Goal: Navigation & Orientation: Go to known website

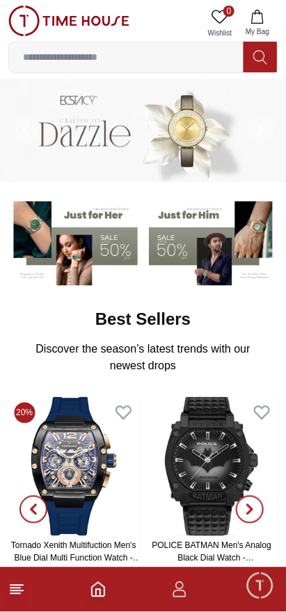
click at [15, 589] on line at bounding box center [15, 589] width 10 height 0
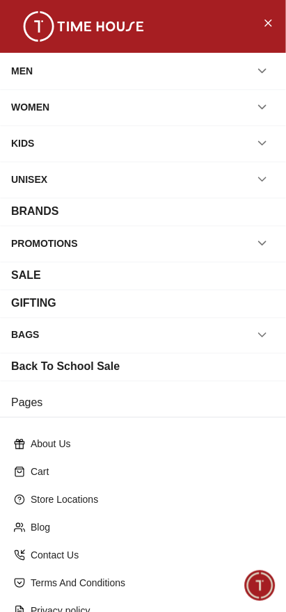
click at [94, 213] on div "BRANDS" at bounding box center [143, 211] width 264 height 17
click at [68, 219] on div "BRANDS" at bounding box center [143, 211] width 264 height 17
click at [267, 63] on button "button" at bounding box center [262, 70] width 25 height 25
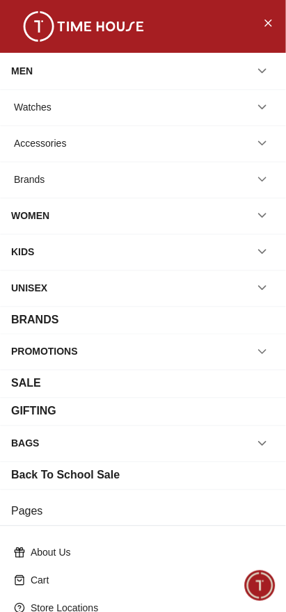
click at [252, 118] on div "Watches" at bounding box center [143, 107] width 264 height 25
click at [264, 112] on icon "button" at bounding box center [262, 107] width 14 height 14
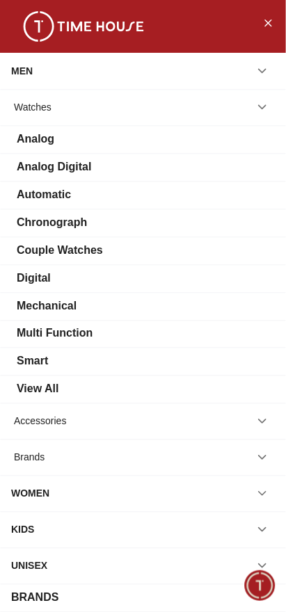
click at [43, 25] on img at bounding box center [83, 26] width 139 height 31
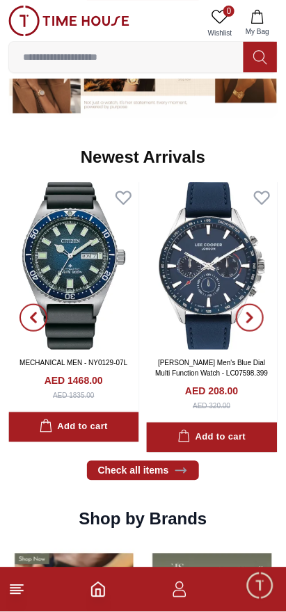
scroll to position [652, 0]
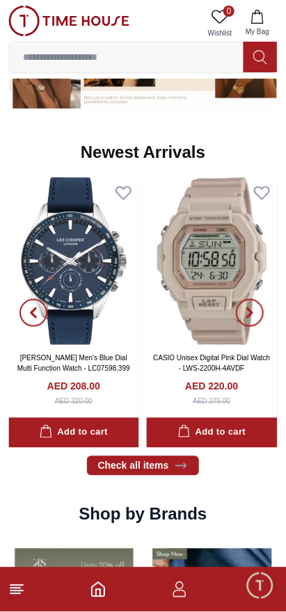
click at [263, 587] on span "Minimize live chat window" at bounding box center [259, 586] width 40 height 40
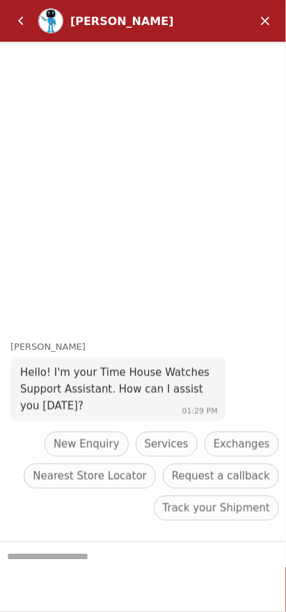
click at [266, 23] on em "Minimize" at bounding box center [265, 21] width 28 height 28
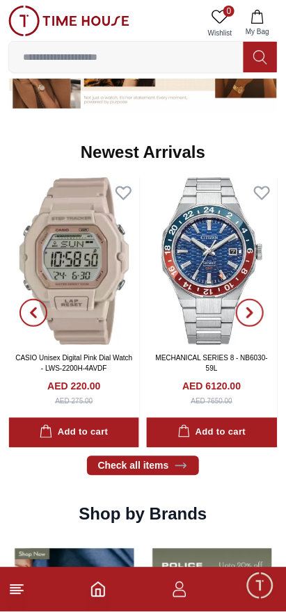
click at [26, 22] on img at bounding box center [68, 21] width 121 height 31
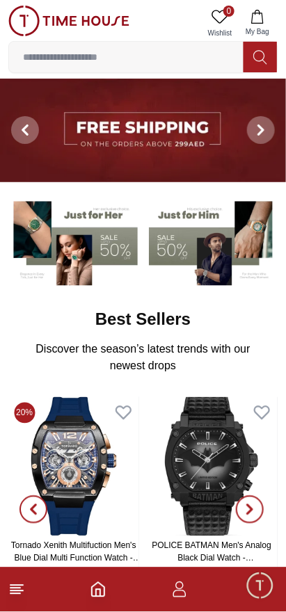
click at [178, 594] on icon "button" at bounding box center [179, 590] width 17 height 17
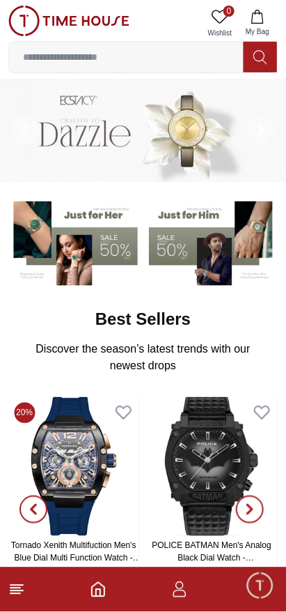
scroll to position [74, 0]
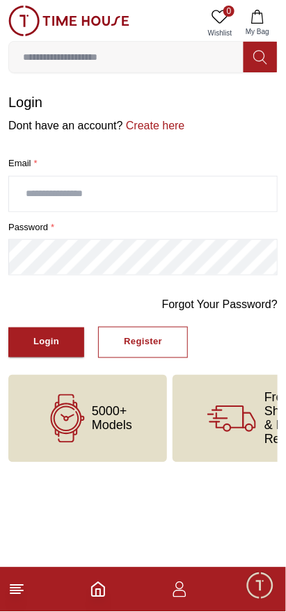
click at [23, 590] on icon at bounding box center [16, 590] width 17 height 17
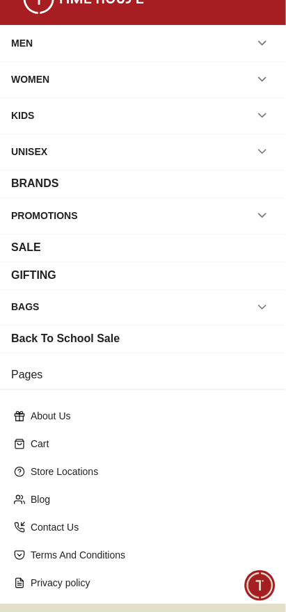
scroll to position [100, 0]
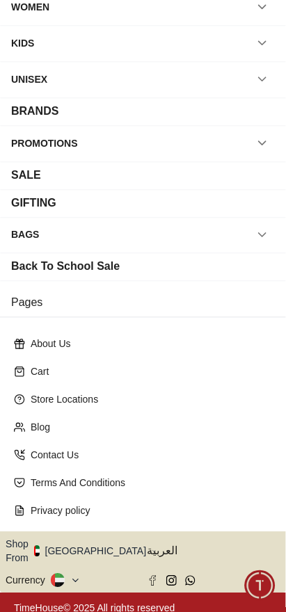
click at [101, 546] on button "Shop From [GEOGRAPHIC_DATA]" at bounding box center [81, 552] width 151 height 28
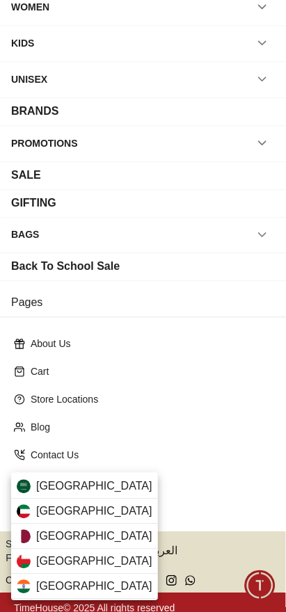
click at [84, 539] on div "[GEOGRAPHIC_DATA]" at bounding box center [84, 537] width 147 height 25
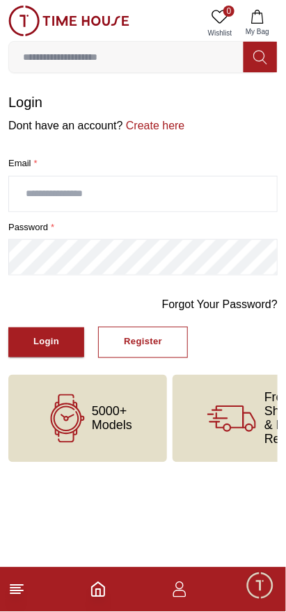
click at [97, 596] on icon "Home" at bounding box center [98, 590] width 17 height 17
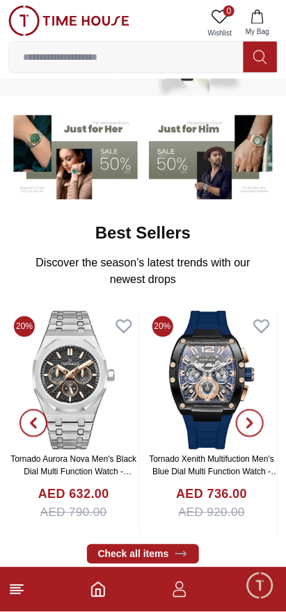
scroll to position [86, 0]
click at [19, 592] on line at bounding box center [16, 592] width 13 height 0
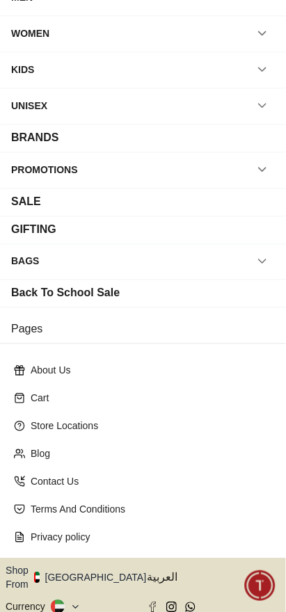
scroll to position [100, 0]
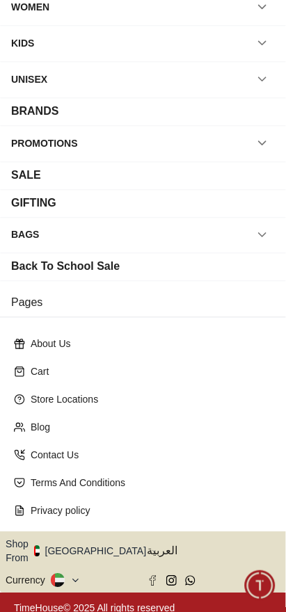
click at [99, 549] on button "Shop From [GEOGRAPHIC_DATA]" at bounding box center [81, 552] width 151 height 28
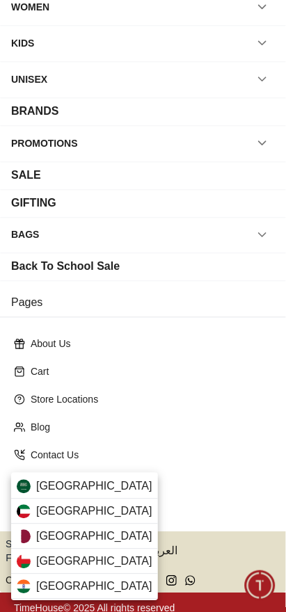
click at [82, 539] on div "[GEOGRAPHIC_DATA]" at bounding box center [84, 537] width 147 height 25
